Goal: Task Accomplishment & Management: Use online tool/utility

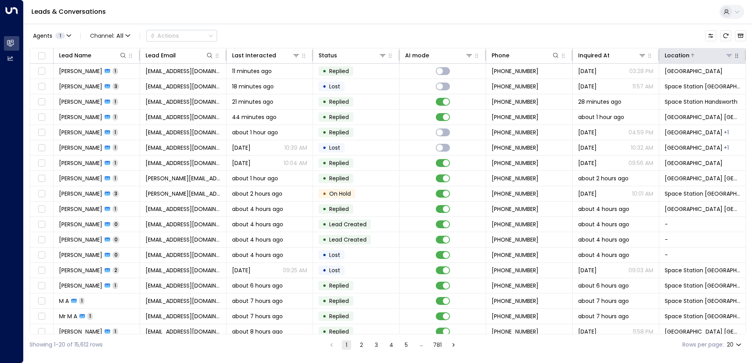
click at [724, 59] on div "Location" at bounding box center [699, 55] width 68 height 9
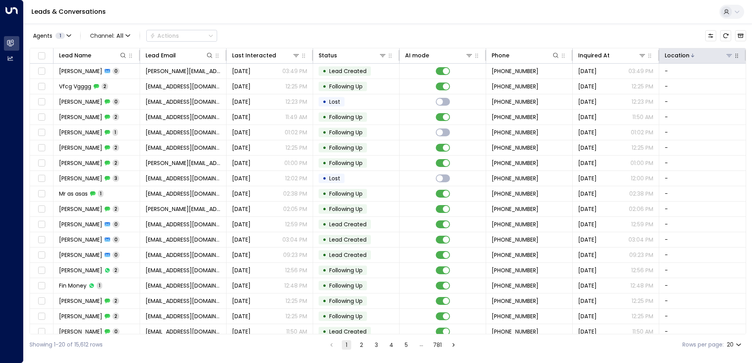
click at [691, 55] on icon at bounding box center [692, 55] width 5 height 5
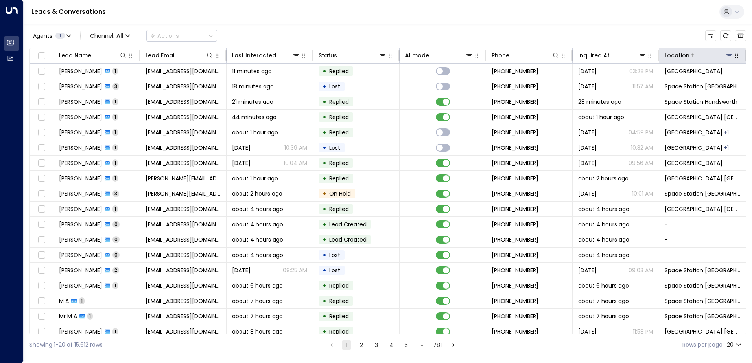
click at [728, 59] on button at bounding box center [729, 56] width 8 height 8
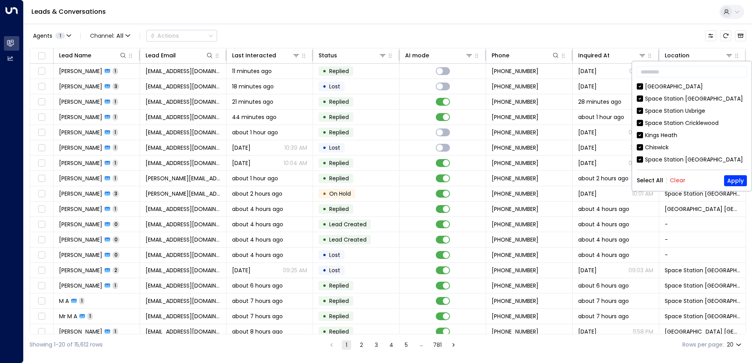
click at [674, 184] on button "Clear" at bounding box center [678, 180] width 16 height 6
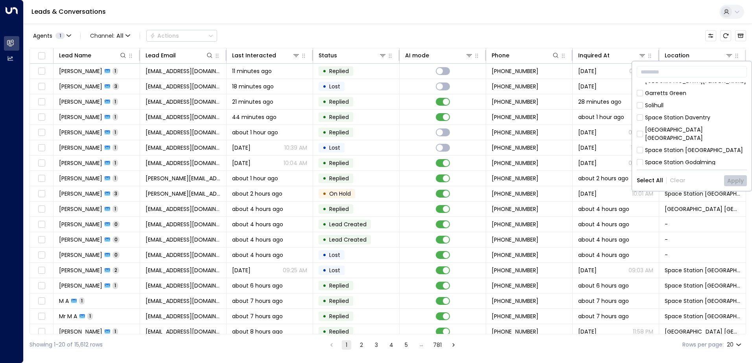
scroll to position [157, 0]
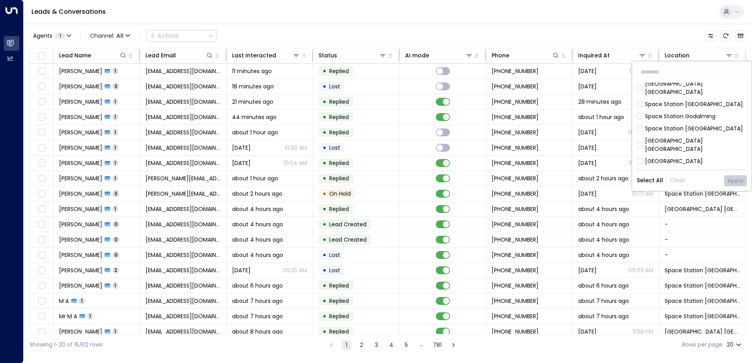
click at [658, 137] on div "[GEOGRAPHIC_DATA] [GEOGRAPHIC_DATA]" at bounding box center [696, 145] width 102 height 17
click at [735, 180] on button "Apply" at bounding box center [735, 180] width 23 height 11
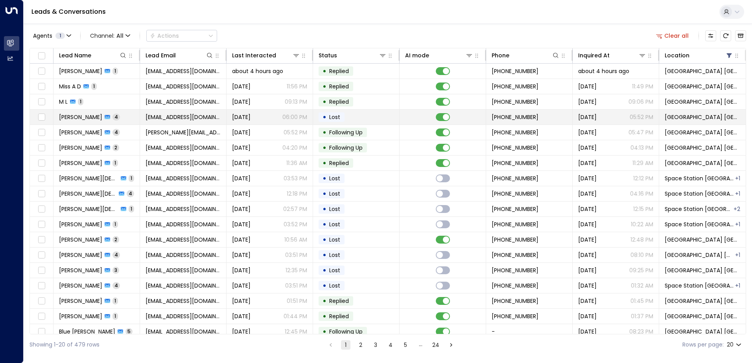
click at [160, 118] on span "[EMAIL_ADDRESS][DOMAIN_NAME]" at bounding box center [183, 117] width 75 height 8
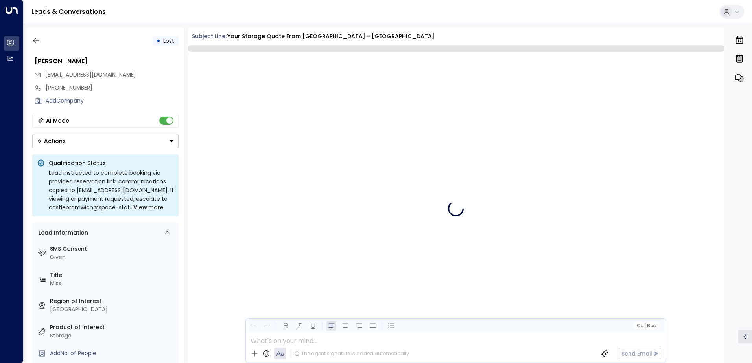
scroll to position [1167, 0]
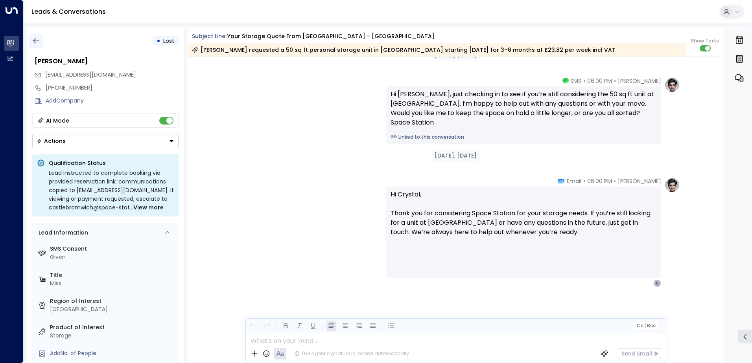
click at [38, 42] on icon "button" at bounding box center [36, 41] width 8 height 8
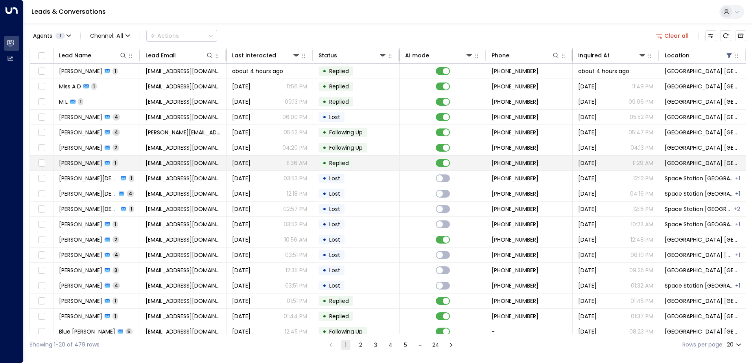
click at [232, 170] on td "[DATE] 11:36 AM" at bounding box center [270, 163] width 87 height 15
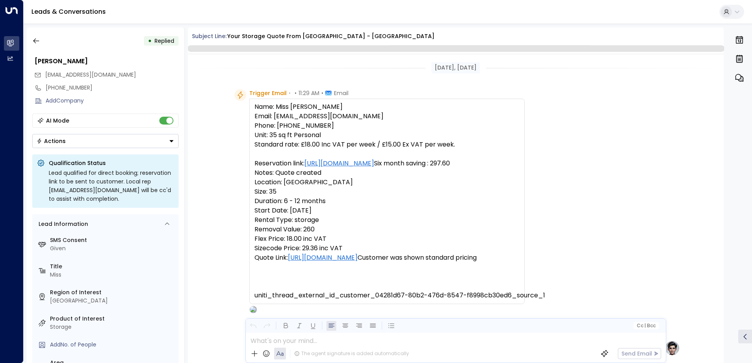
scroll to position [279, 0]
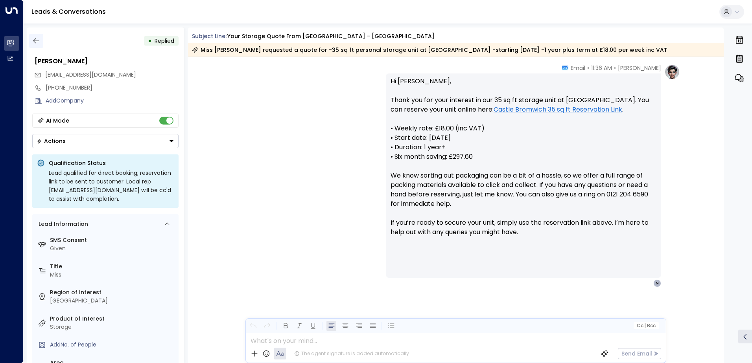
click at [40, 42] on icon "button" at bounding box center [36, 41] width 8 height 8
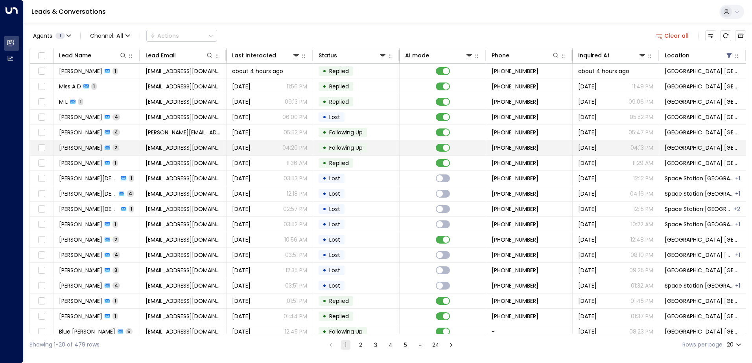
click at [204, 150] on span "[EMAIL_ADDRESS][DOMAIN_NAME]" at bounding box center [183, 148] width 75 height 8
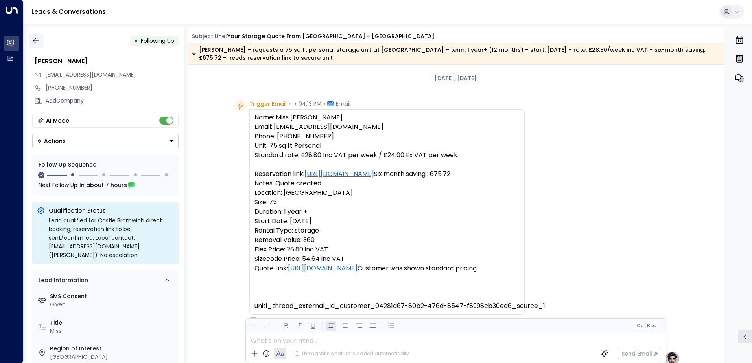
click at [33, 41] on icon "button" at bounding box center [36, 41] width 8 height 8
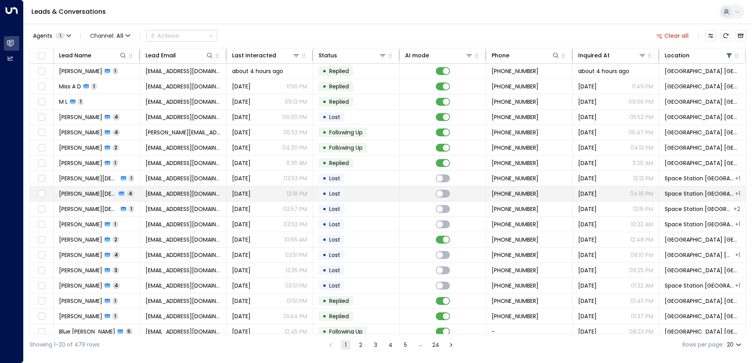
scroll to position [39, 0]
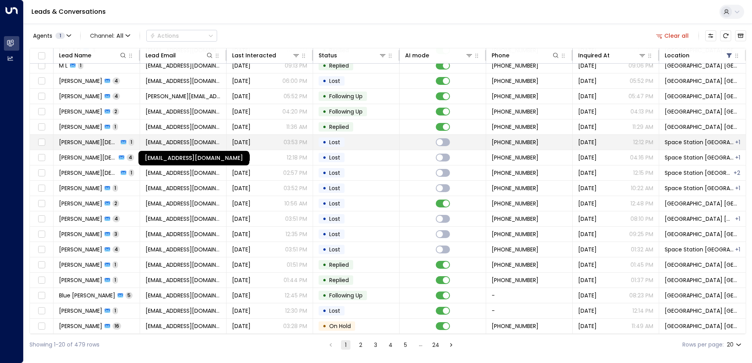
click at [156, 142] on span "[EMAIL_ADDRESS][DOMAIN_NAME]" at bounding box center [183, 142] width 75 height 8
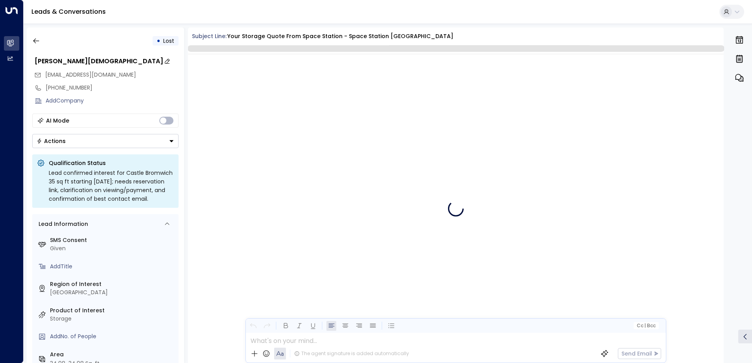
scroll to position [1017, 0]
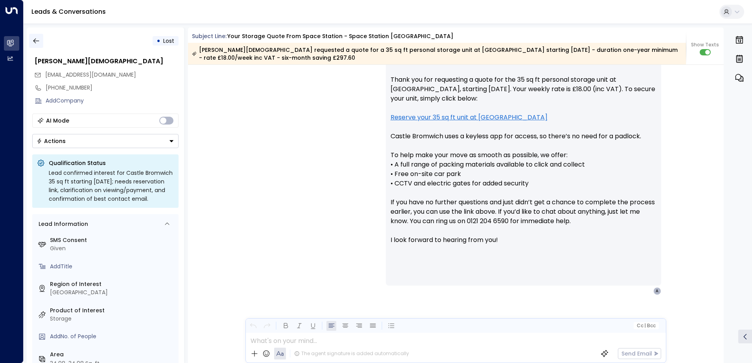
click at [39, 39] on icon "button" at bounding box center [36, 41] width 8 height 8
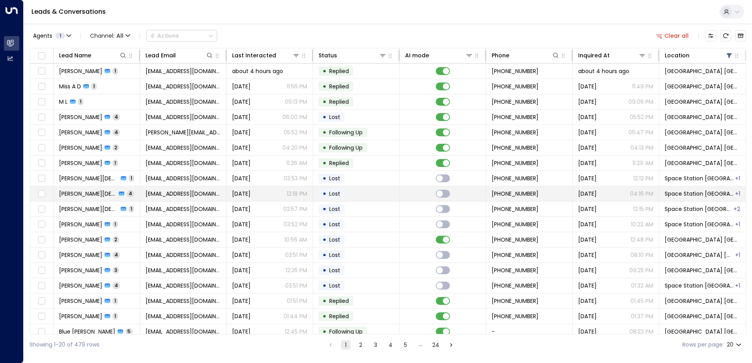
click at [91, 196] on span "[PERSON_NAME][DEMOGRAPHIC_DATA]" at bounding box center [87, 194] width 57 height 8
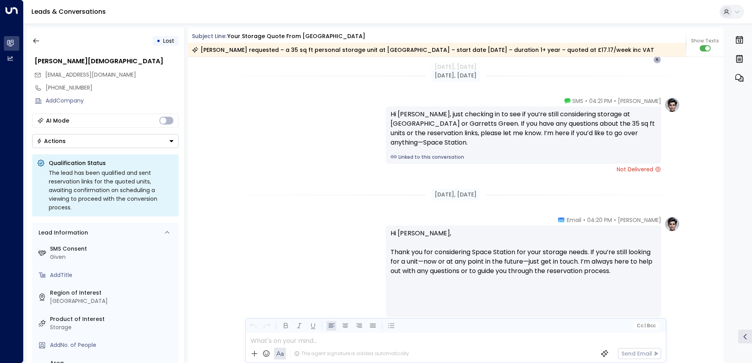
scroll to position [1131, 0]
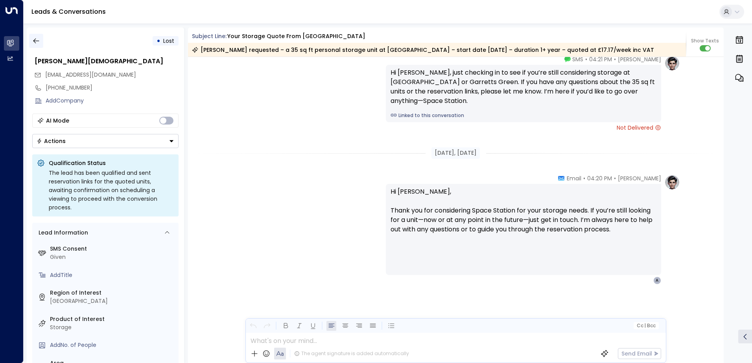
click at [40, 41] on button "button" at bounding box center [36, 41] width 14 height 14
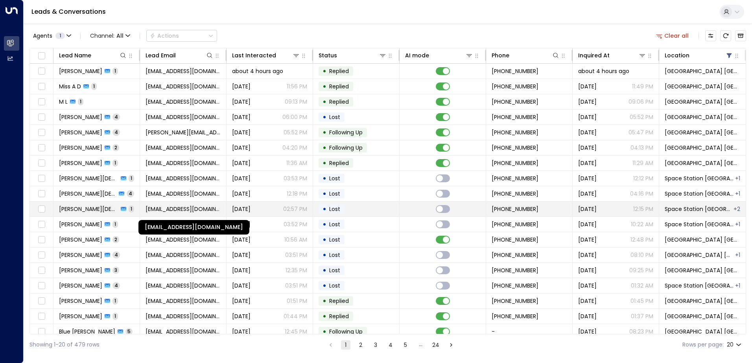
click at [146, 207] on span "[EMAIL_ADDRESS][DOMAIN_NAME]" at bounding box center [183, 209] width 75 height 8
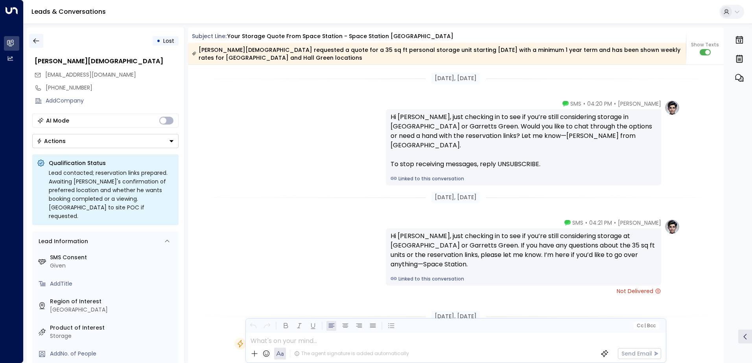
click at [38, 45] on button "button" at bounding box center [36, 41] width 14 height 14
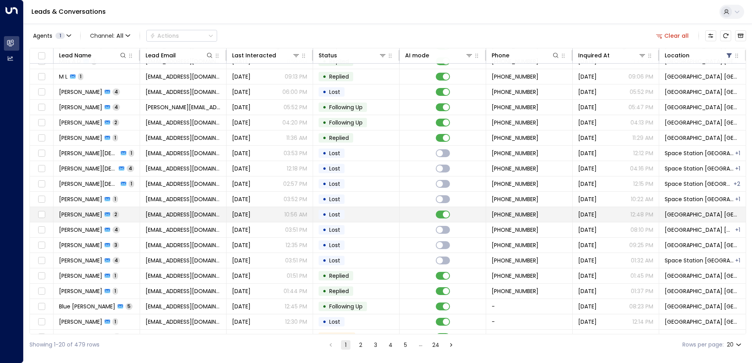
scroll to position [39, 0]
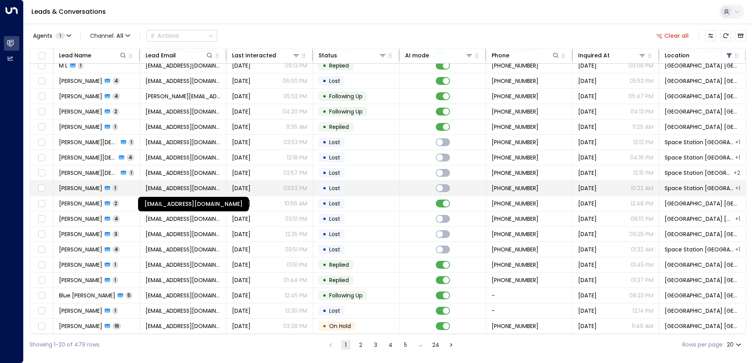
click at [193, 189] on span "[EMAIL_ADDRESS][DOMAIN_NAME]" at bounding box center [183, 188] width 75 height 8
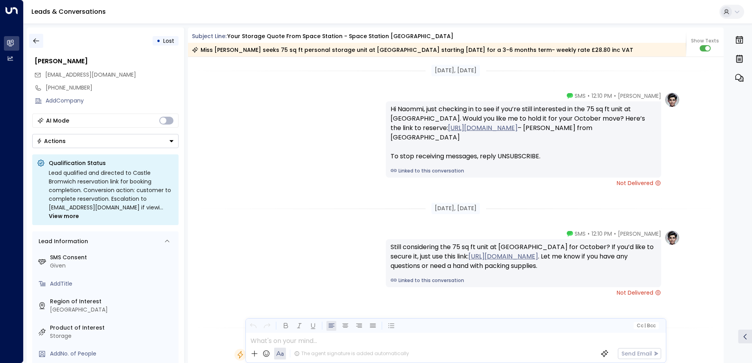
click at [35, 38] on icon "button" at bounding box center [36, 41] width 8 height 8
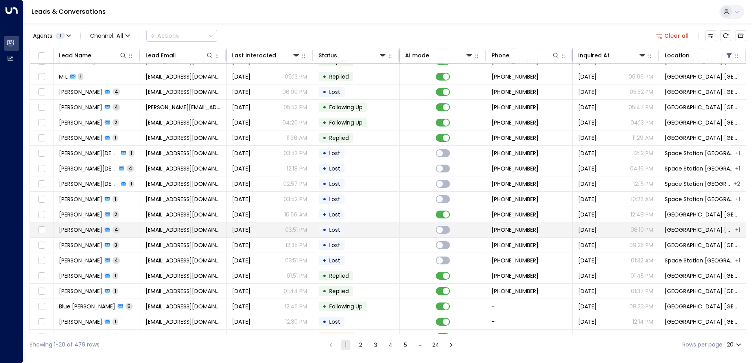
scroll to position [39, 0]
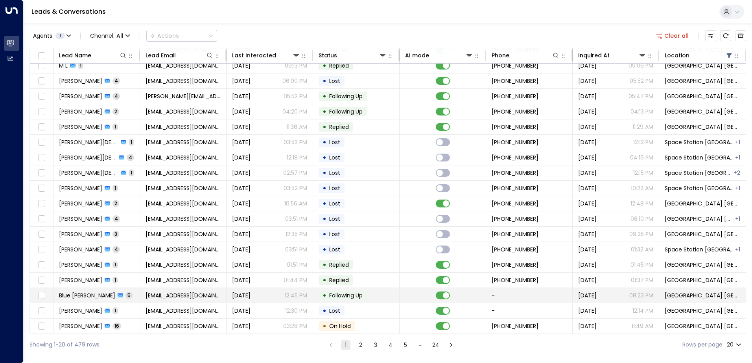
click at [185, 296] on span "[EMAIL_ADDRESS][DOMAIN_NAME]" at bounding box center [183, 296] width 75 height 8
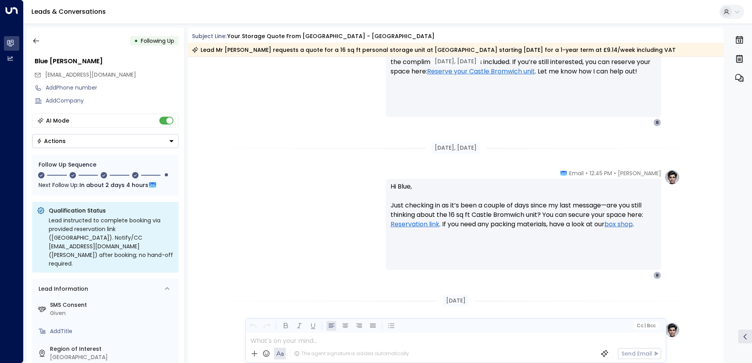
scroll to position [1074, 0]
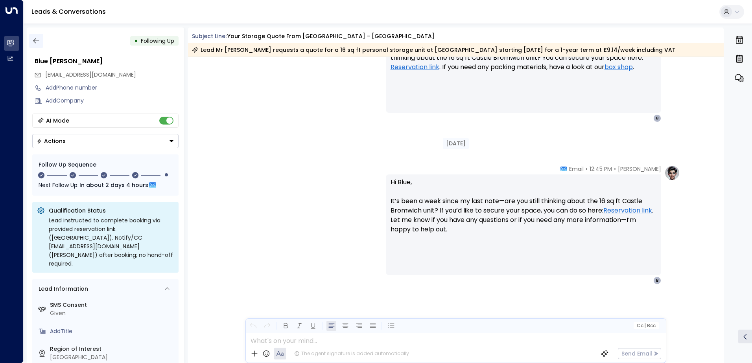
click at [39, 40] on icon "button" at bounding box center [36, 41] width 8 height 8
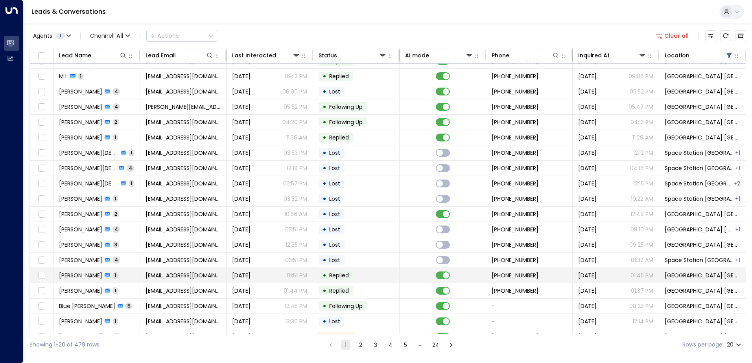
scroll to position [39, 0]
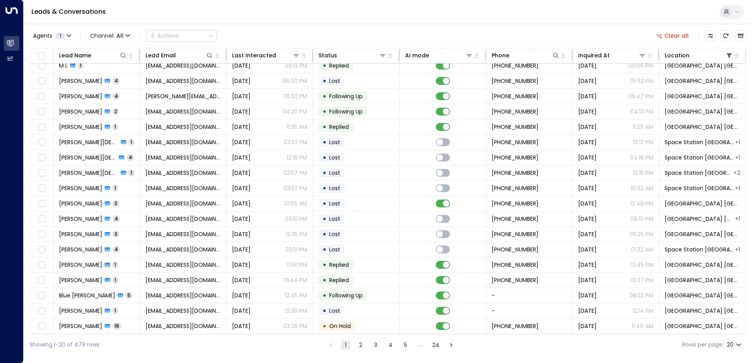
click at [361, 343] on button "2" at bounding box center [360, 345] width 9 height 9
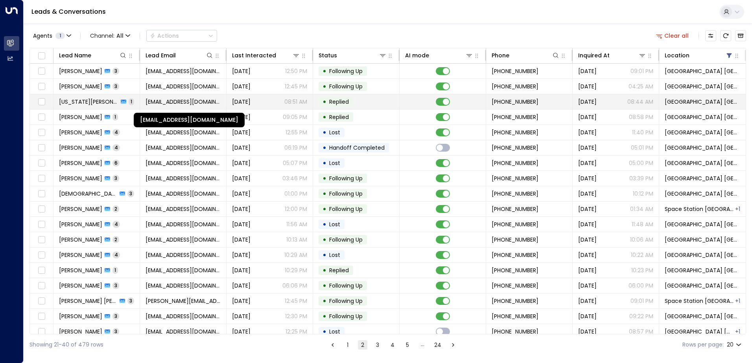
click at [162, 103] on span "[EMAIL_ADDRESS][DOMAIN_NAME]" at bounding box center [183, 102] width 75 height 8
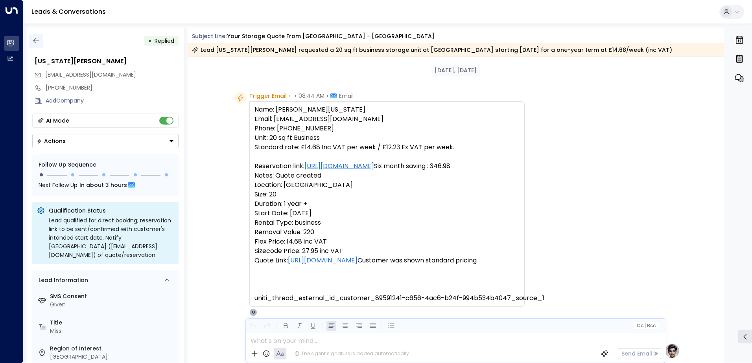
click at [39, 43] on icon "button" at bounding box center [36, 41] width 8 height 8
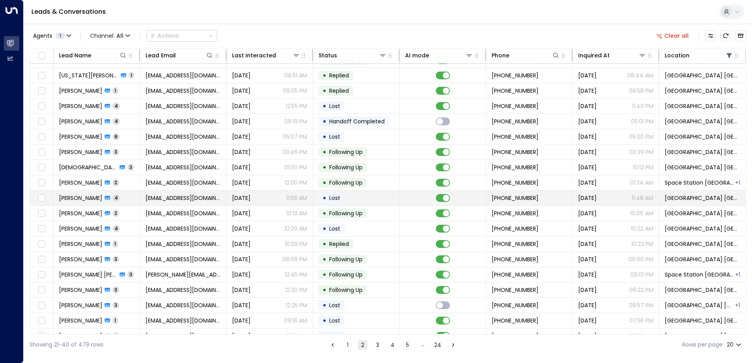
scroll to position [39, 0]
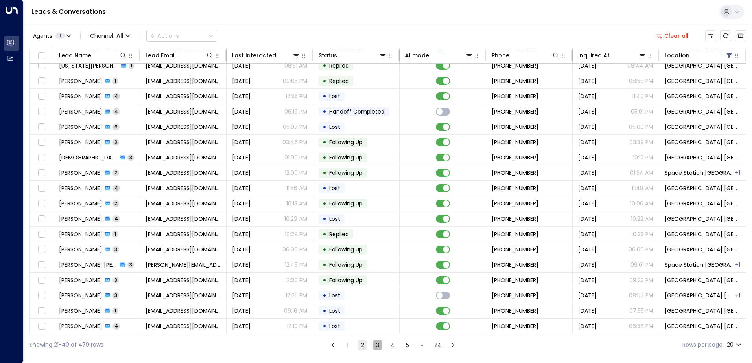
click at [373, 347] on button "3" at bounding box center [377, 345] width 9 height 9
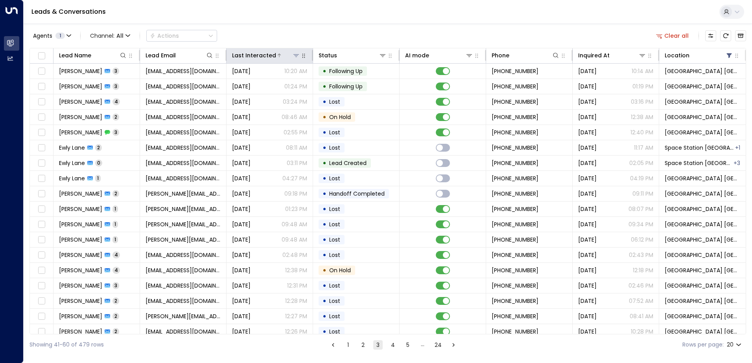
click at [277, 54] on icon at bounding box center [279, 55] width 5 height 5
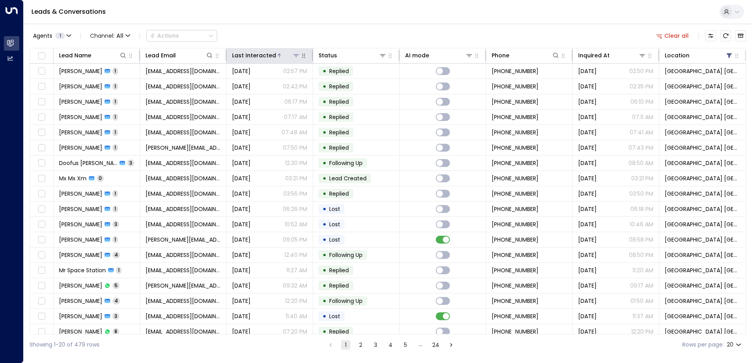
click at [277, 54] on icon at bounding box center [279, 55] width 5 height 5
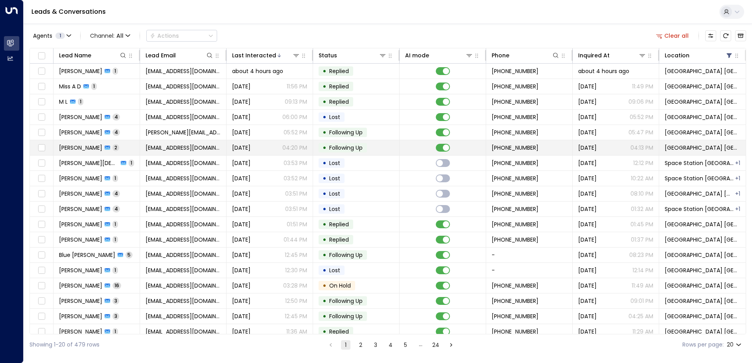
click at [192, 146] on span "[EMAIL_ADDRESS][DOMAIN_NAME]" at bounding box center [183, 148] width 75 height 8
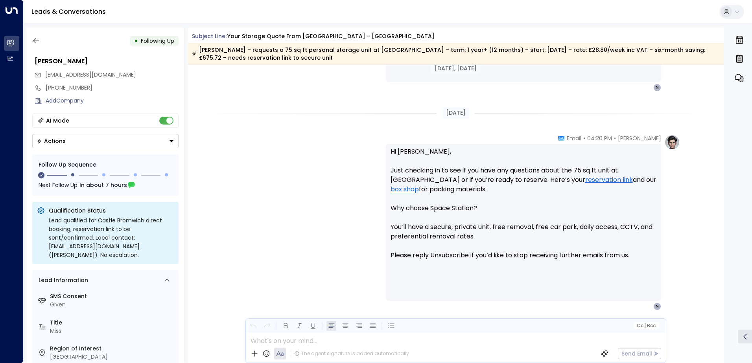
scroll to position [509, 0]
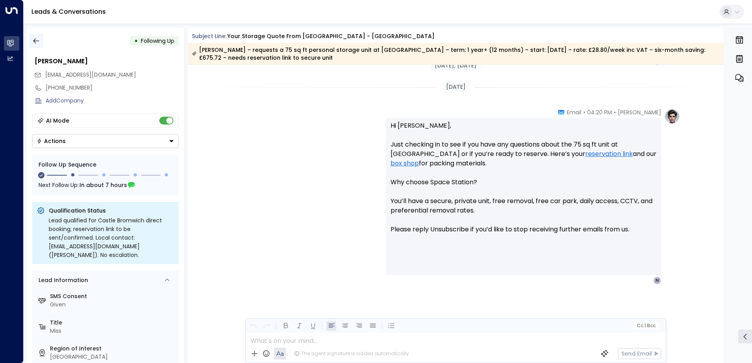
click at [38, 41] on icon "button" at bounding box center [36, 41] width 6 height 5
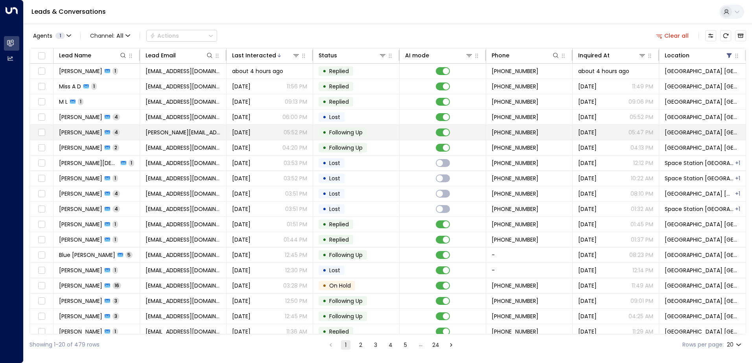
click at [140, 135] on td "[PERSON_NAME][EMAIL_ADDRESS][DOMAIN_NAME]" at bounding box center [183, 132] width 87 height 15
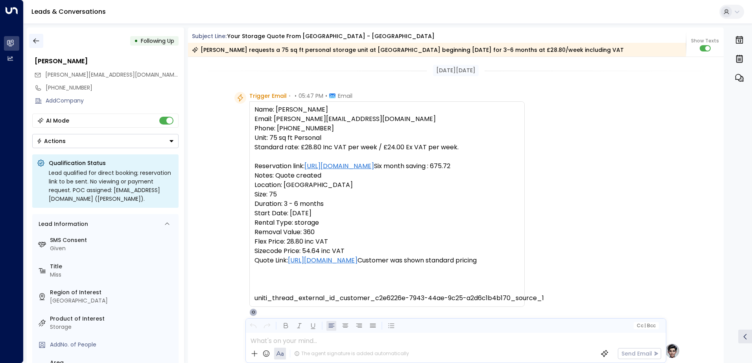
click at [32, 42] on icon "button" at bounding box center [36, 41] width 8 height 8
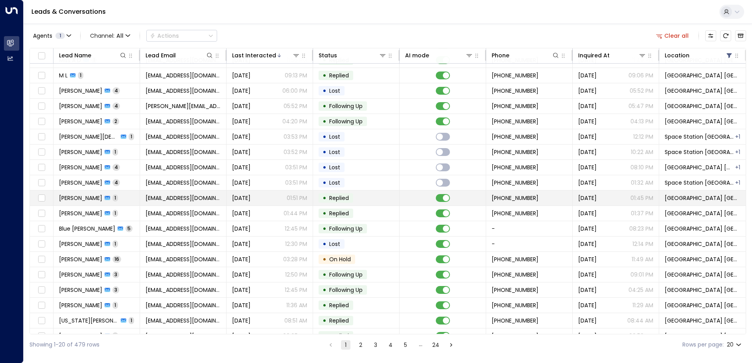
scroll to position [39, 0]
